Goal: Task Accomplishment & Management: Manage account settings

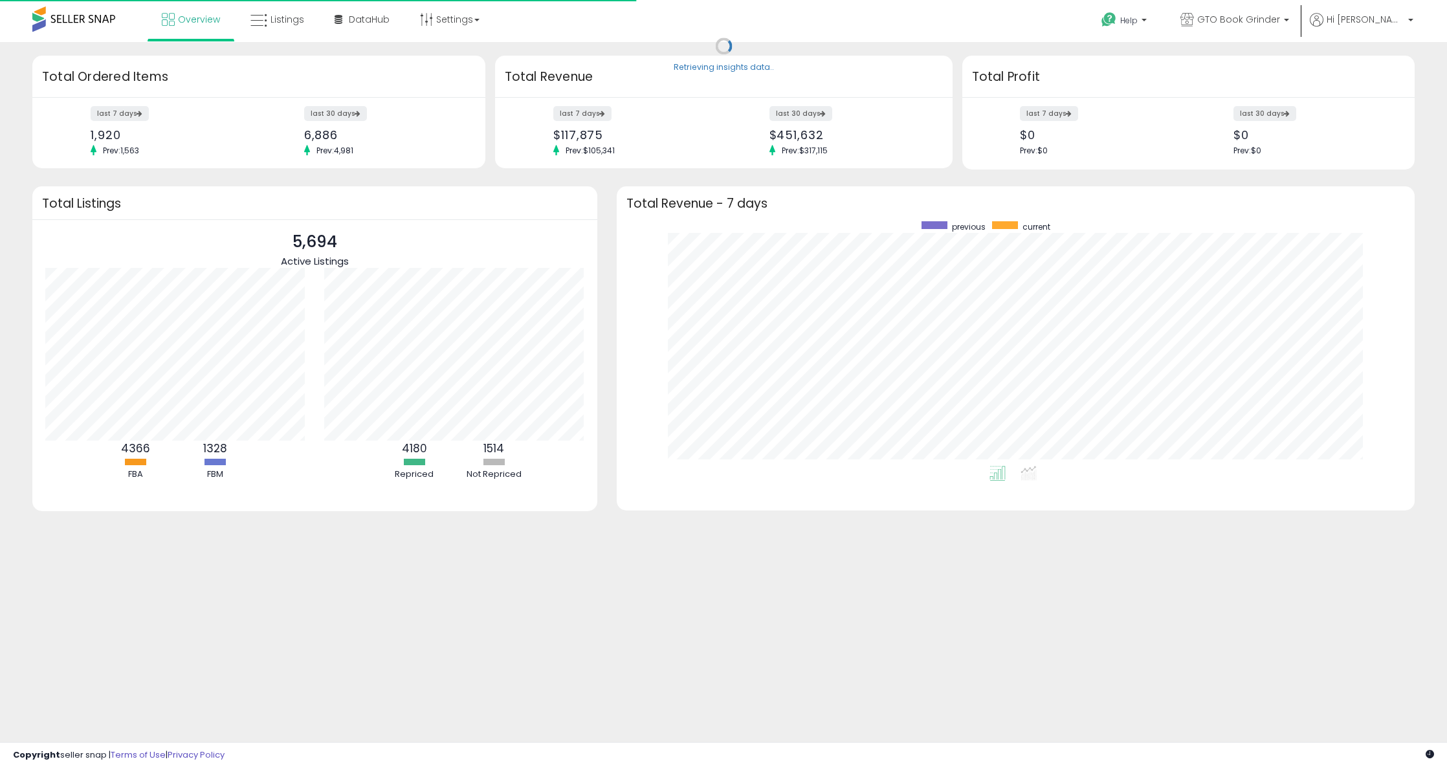
scroll to position [245, 772]
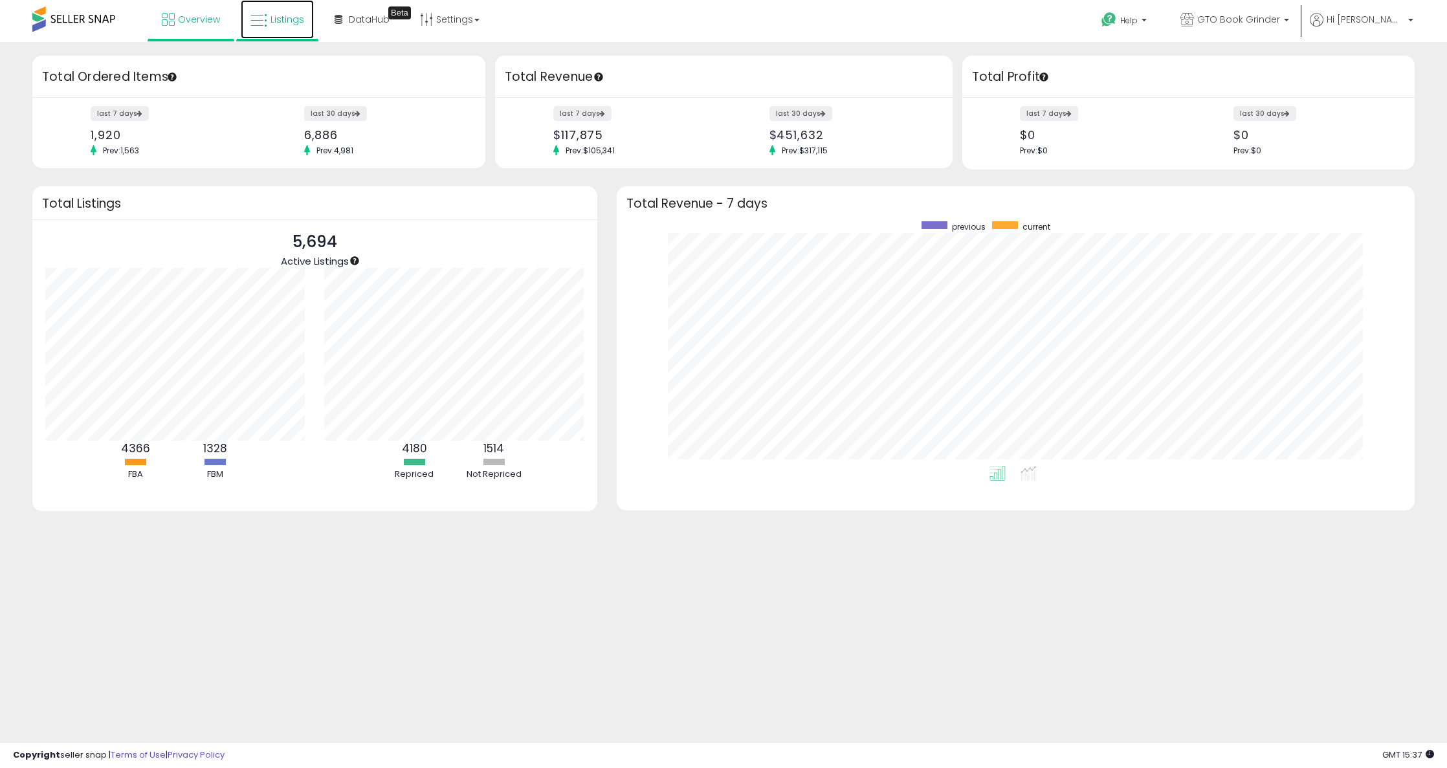
click at [291, 17] on span "Listings" at bounding box center [287, 19] width 34 height 13
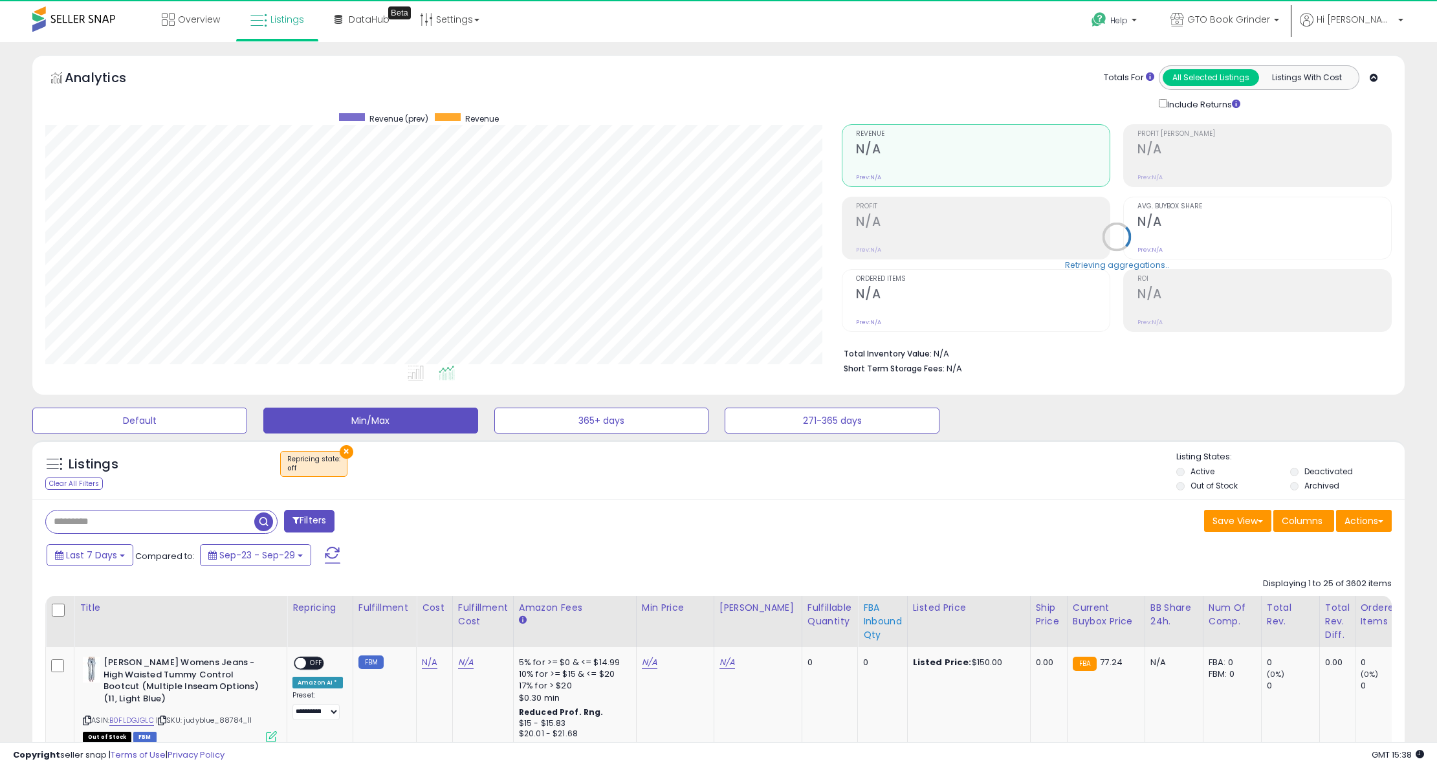
click at [863, 620] on div "FBA inbound Qty" at bounding box center [882, 621] width 39 height 41
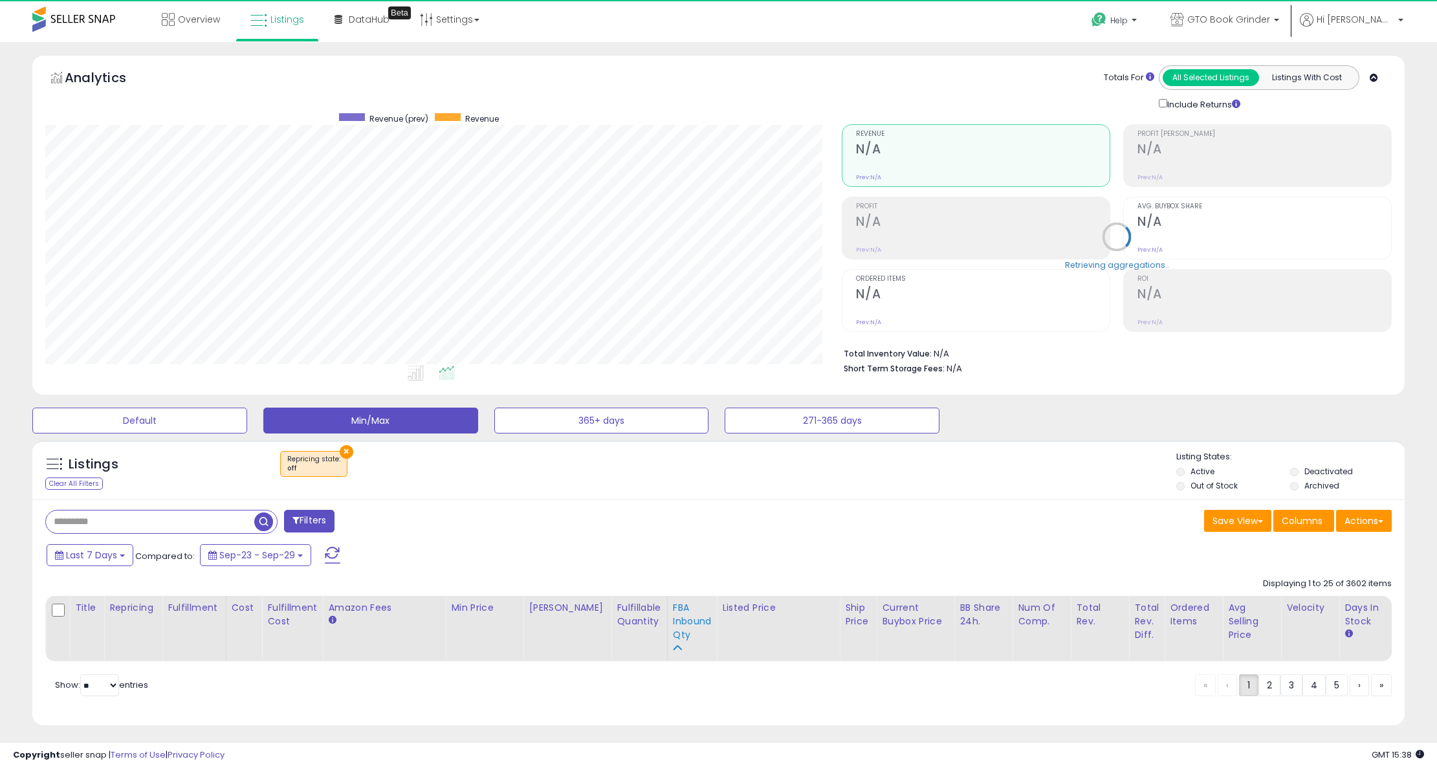
scroll to position [265, 797]
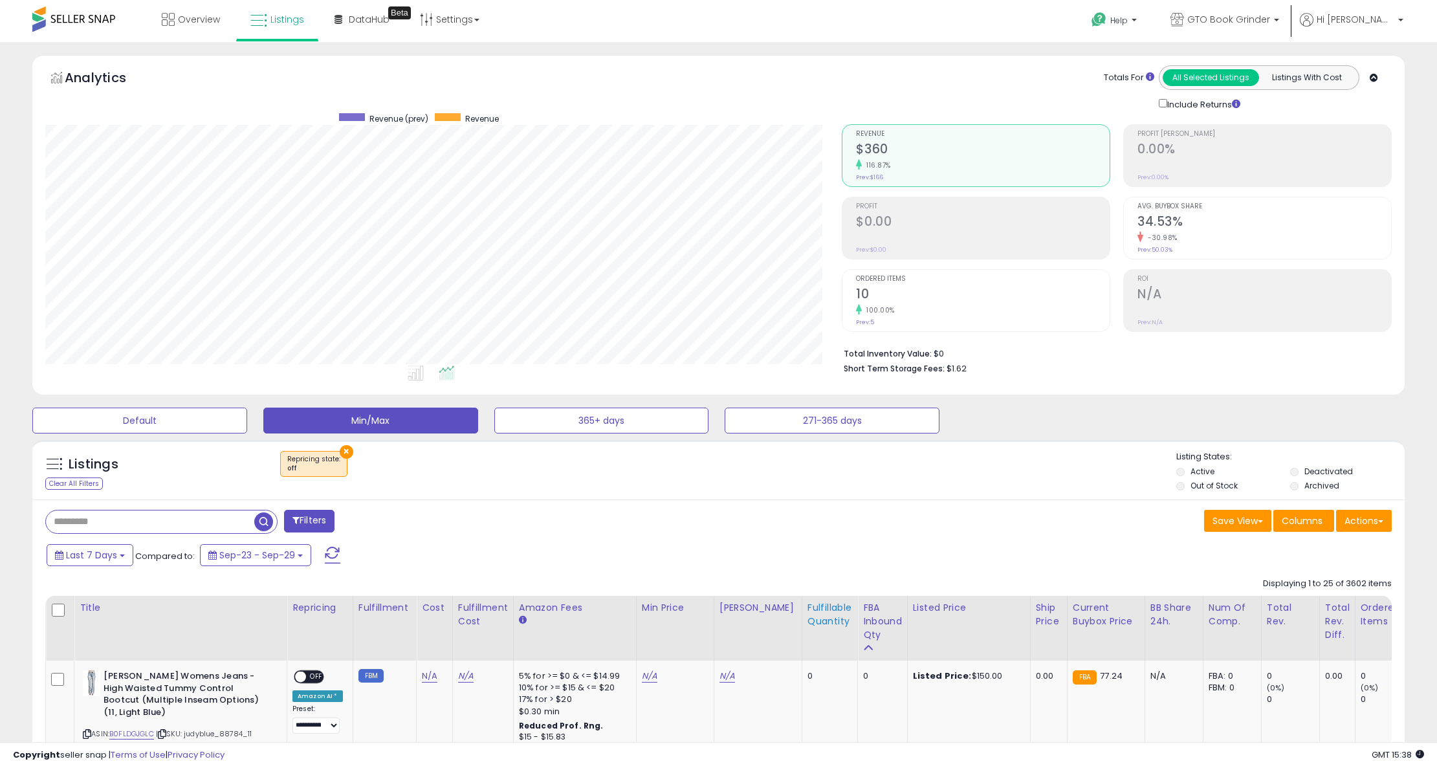
click at [822, 617] on div "Fulfillable Quantity" at bounding box center [830, 614] width 45 height 27
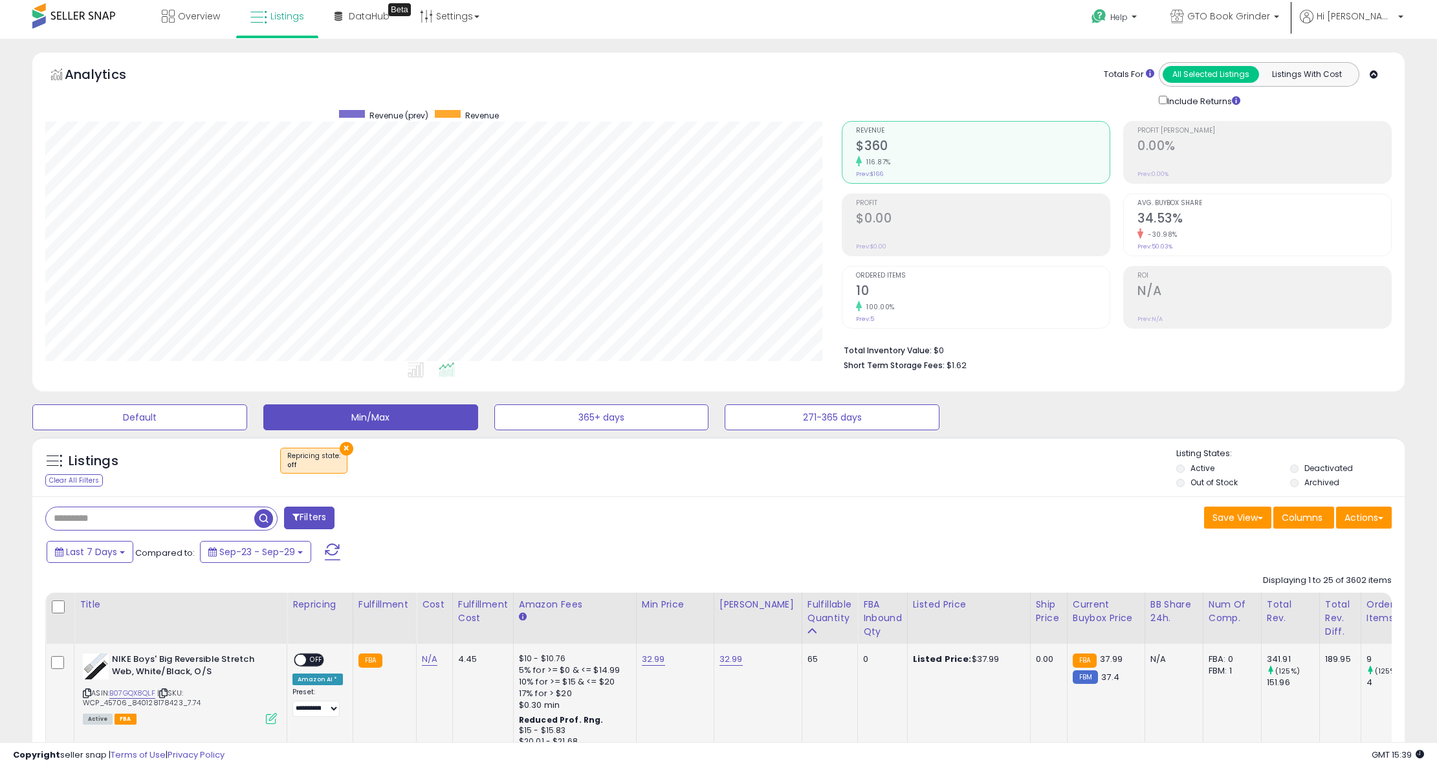
scroll to position [0, 0]
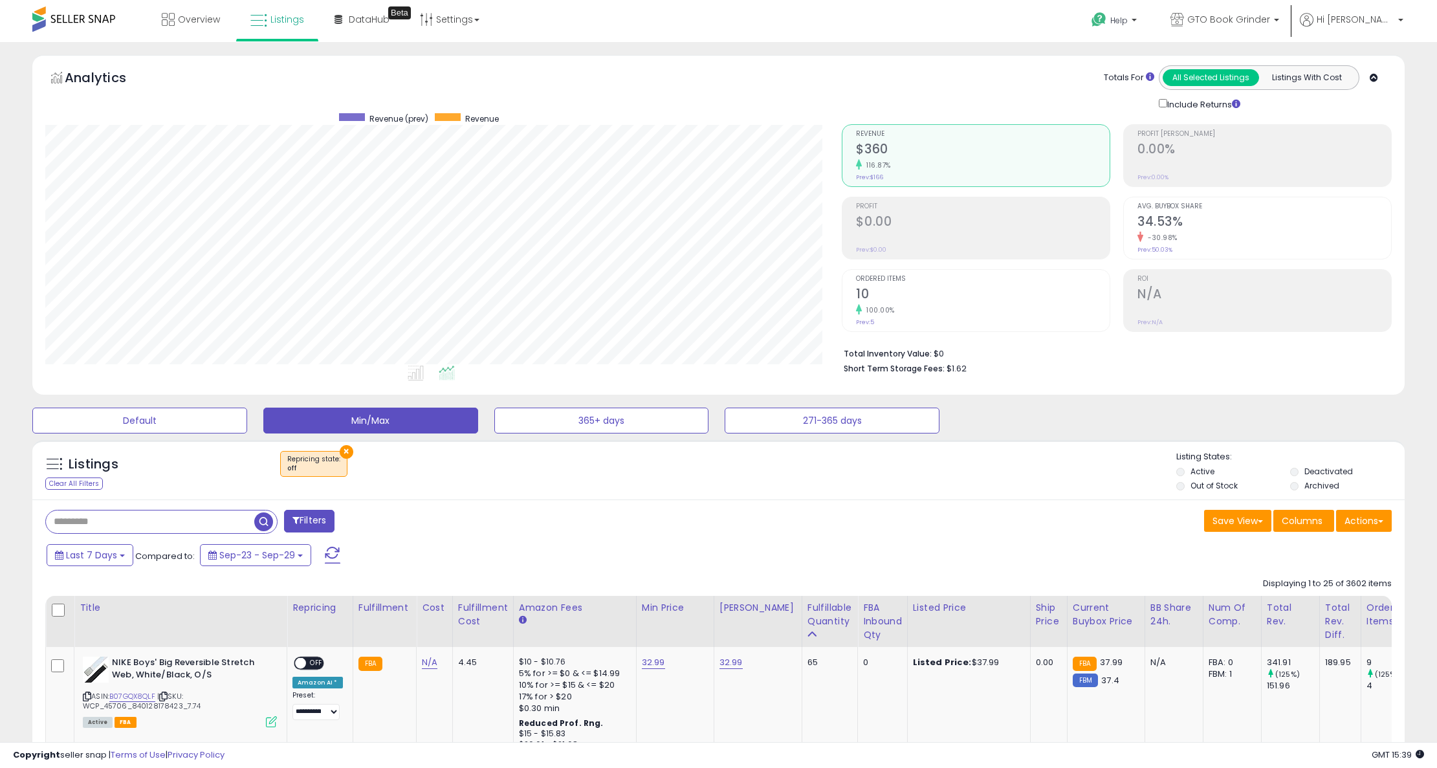
click at [628, 476] on div "× Repricing state : off" at bounding box center [720, 469] width 913 height 36
